Goal: Transaction & Acquisition: Subscribe to service/newsletter

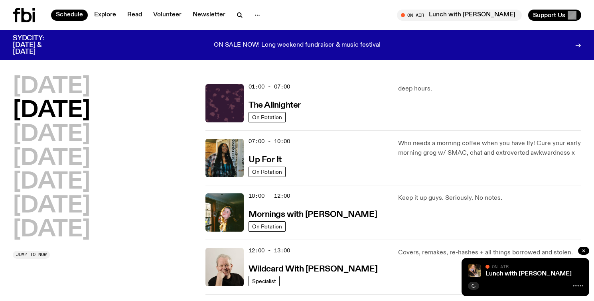
click at [356, 37] on div "ON SALE NOW! Long weekend fundraiser & music festival" at bounding box center [297, 45] width 454 height 20
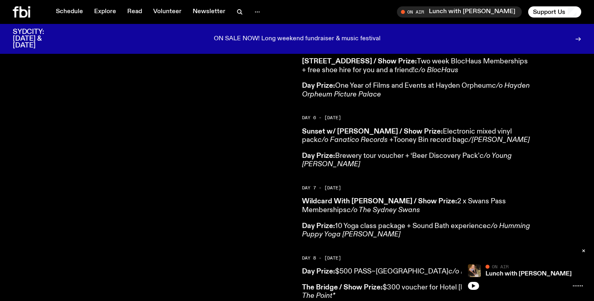
scroll to position [745, 0]
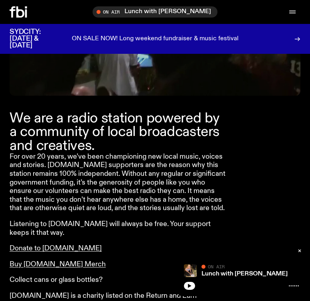
scroll to position [244, 0]
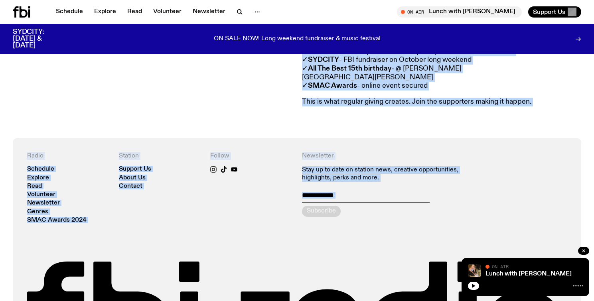
scroll to position [562, 0]
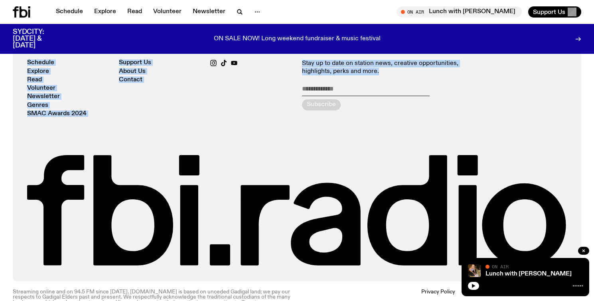
drag, startPoint x: 18, startPoint y: 125, endPoint x: 344, endPoint y: 73, distance: 330.6
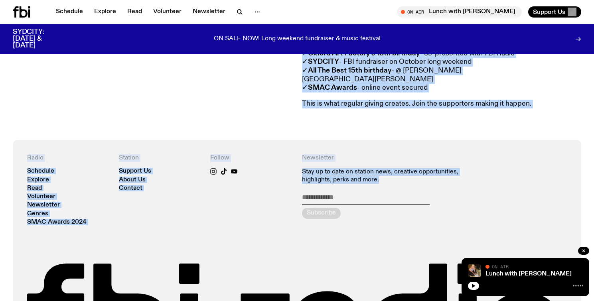
click at [378, 115] on div "supporting fbi.radio shapes our city’s future Become a regular fbi supporter We…" at bounding box center [297, 3] width 594 height 274
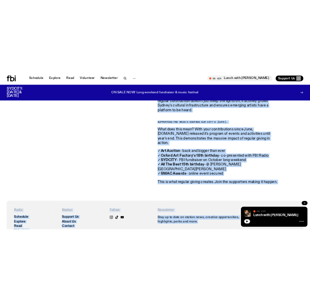
scroll to position [349, 0]
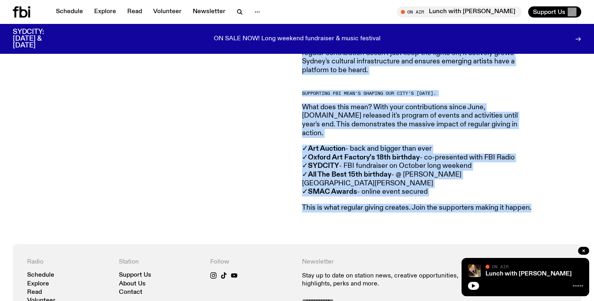
drag, startPoint x: 17, startPoint y: 71, endPoint x: 554, endPoint y: 193, distance: 550.5
copy div "Supporter Drive 2025 supporting fbi.radio shapes our city’s future Become a reg…"
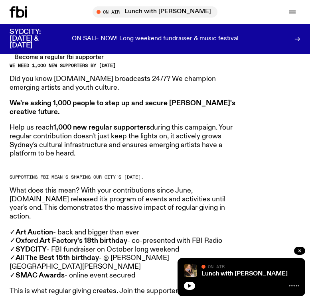
click at [172, 84] on article "We need 1,000 new supporters by September 27th Did you know fbi.radio broadcast…" at bounding box center [125, 179] width 230 height 233
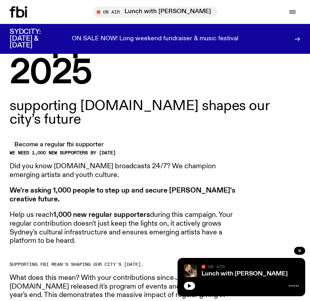
scroll to position [262, 0]
